Goal: Use online tool/utility: Utilize a website feature to perform a specific function

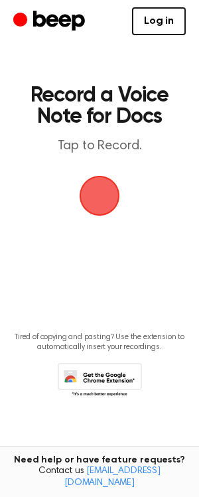
click at [100, 200] on span "button" at bounding box center [99, 195] width 37 height 37
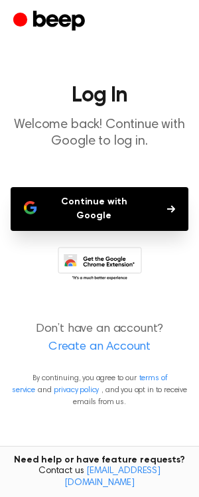
click at [129, 206] on button "Continue with Google" at bounding box center [100, 209] width 178 height 44
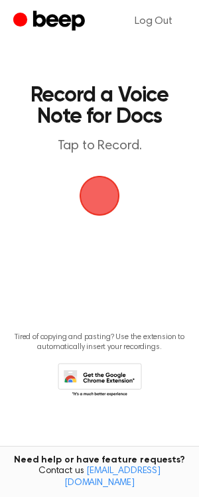
click at [102, 188] on span "button" at bounding box center [99, 195] width 37 height 37
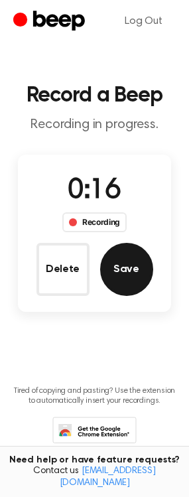
click at [135, 275] on button "Save" at bounding box center [126, 269] width 53 height 53
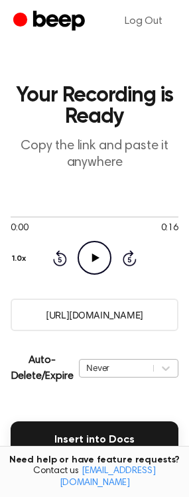
click at [125, 370] on div "Never" at bounding box center [129, 368] width 100 height 19
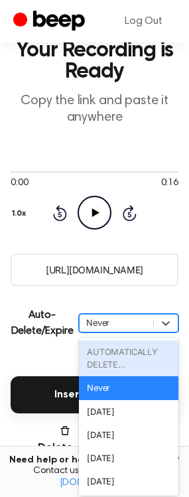
scroll to position [49, 0]
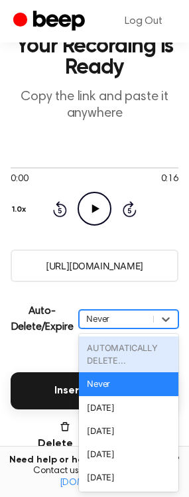
click at [38, 348] on main "Your Recording is Ready Copy the link and paste it anywhere 0:00 0:16 Your brow…" at bounding box center [94, 290] width 189 height 679
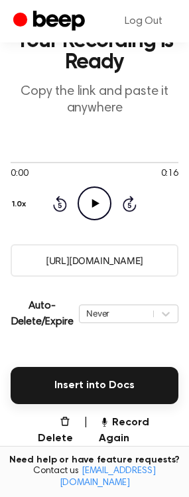
scroll to position [10, 0]
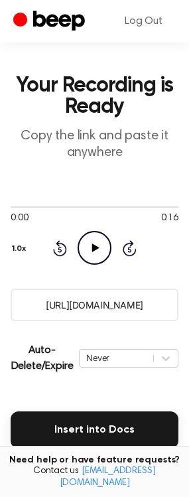
click at [99, 311] on input "[URL][DOMAIN_NAME]" at bounding box center [95, 305] width 168 height 33
click at [118, 310] on input "[URL][DOMAIN_NAME]" at bounding box center [95, 305] width 168 height 33
click at [90, 245] on icon "Play Audio" at bounding box center [95, 248] width 34 height 34
click at [94, 248] on icon "Pause Audio" at bounding box center [95, 248] width 34 height 34
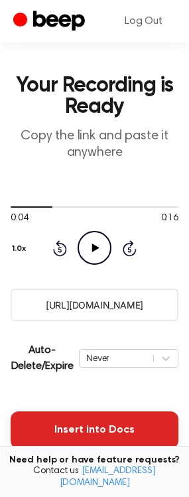
click at [84, 432] on button "Insert into Docs" at bounding box center [95, 429] width 168 height 37
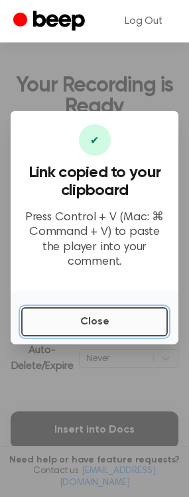
click at [92, 314] on button "Close" at bounding box center [94, 321] width 147 height 29
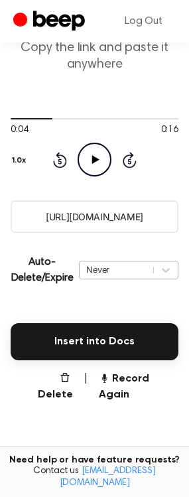
scroll to position [0, 0]
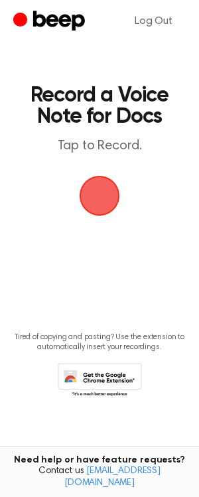
click at [92, 199] on span "button" at bounding box center [100, 196] width 40 height 40
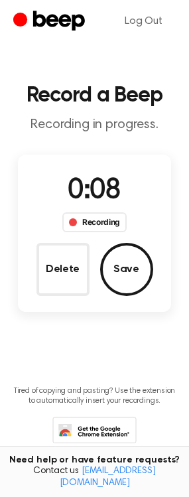
scroll to position [36, 0]
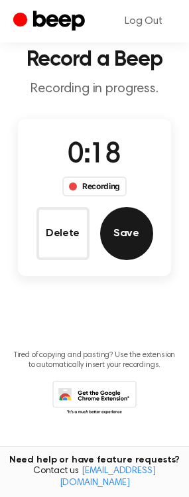
click at [133, 239] on button "Save" at bounding box center [126, 233] width 53 height 53
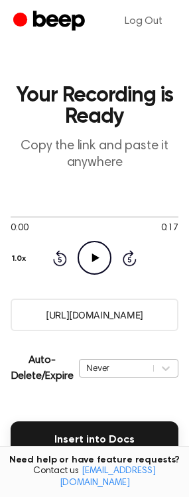
click at [115, 368] on div "Never" at bounding box center [129, 368] width 100 height 19
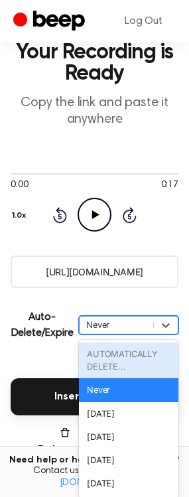
scroll to position [49, 0]
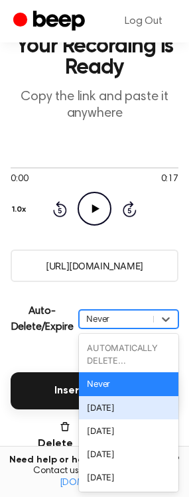
click at [131, 415] on div "[DATE]" at bounding box center [129, 407] width 100 height 23
click at [131, 415] on main "Your Recording is Ready Copy the link and paste it anywhere 0:00 0:17 Your brow…" at bounding box center [94, 290] width 189 height 679
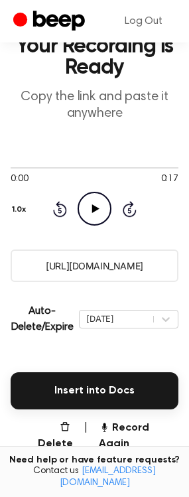
click at [147, 263] on input "https://beep.audio/InMkV6V" at bounding box center [95, 265] width 168 height 33
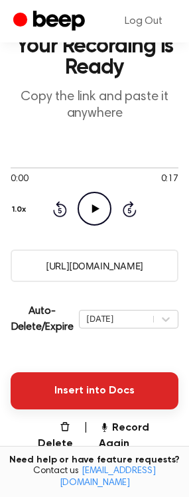
click at [135, 385] on button "Insert into Docs" at bounding box center [95, 390] width 168 height 37
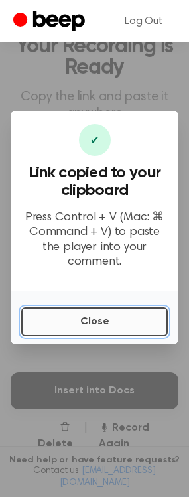
click at [135, 309] on button "Close" at bounding box center [94, 321] width 147 height 29
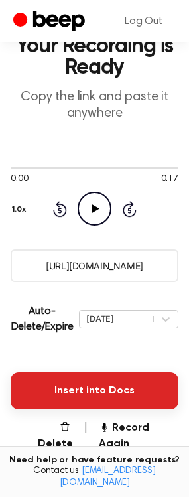
click at [124, 397] on button "Insert into Docs" at bounding box center [95, 390] width 168 height 37
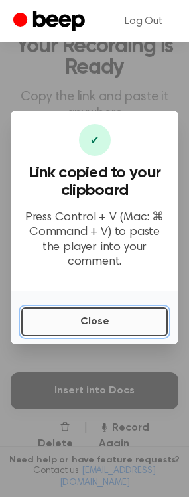
click at [125, 310] on button "Close" at bounding box center [94, 321] width 147 height 29
